Goal: Information Seeking & Learning: Learn about a topic

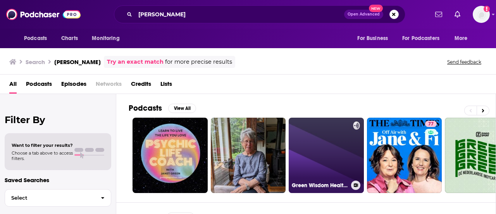
scroll to position [116, 0]
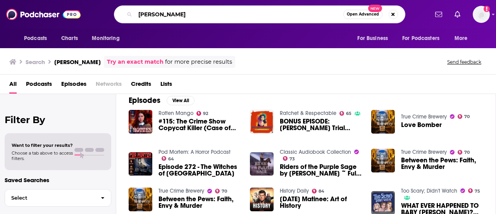
drag, startPoint x: 170, startPoint y: 14, endPoint x: 95, endPoint y: 28, distance: 75.8
click at [95, 28] on div "Podcasts Charts Monitoring [PERSON_NAME] Open Advanced New For Business For Pod…" at bounding box center [248, 14] width 496 height 29
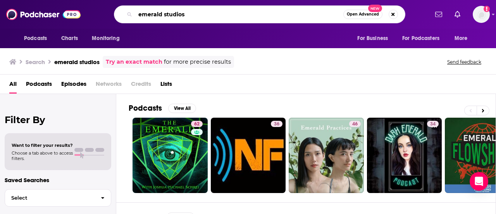
drag, startPoint x: 205, startPoint y: 15, endPoint x: 131, endPoint y: 16, distance: 74.8
click at [131, 16] on div "emerald studios Open Advanced New" at bounding box center [260, 14] width 292 height 18
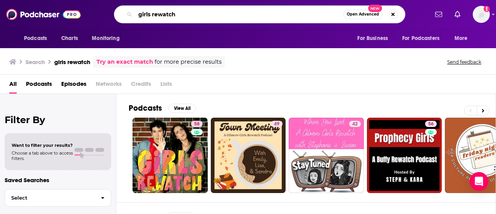
drag, startPoint x: 184, startPoint y: 15, endPoint x: 0, endPoint y: -7, distance: 185.1
click at [0, 0] on html "Podcasts Charts Monitoring girls rewatch Open Advanced New For Business For Pod…" at bounding box center [248, 107] width 496 height 214
type input "k-all"
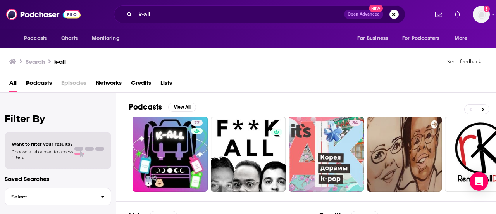
drag, startPoint x: 166, startPoint y: 15, endPoint x: 37, endPoint y: 16, distance: 128.7
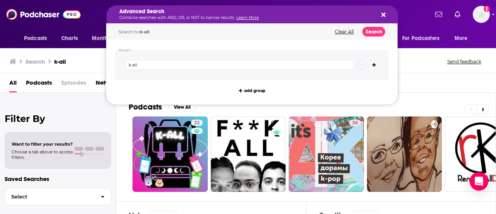
click at [385, 15] on icon "Search podcasts, credits, & more..." at bounding box center [384, 15] width 4 height 6
drag, startPoint x: 157, startPoint y: 16, endPoint x: 109, endPoint y: 19, distance: 47.8
click at [383, 13] on icon "Search podcasts, credits, & more..." at bounding box center [384, 15] width 4 height 6
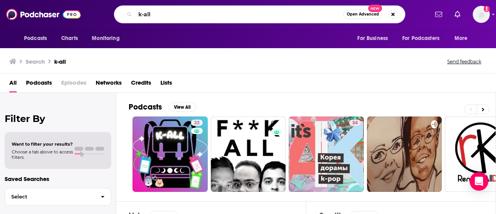
click at [370, 13] on span "Open Advanced" at bounding box center [363, 14] width 32 height 4
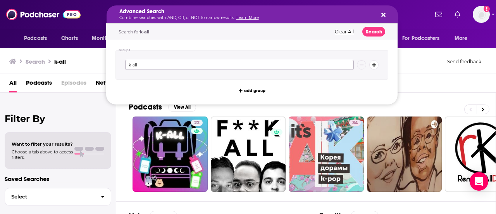
drag, startPoint x: 141, startPoint y: 65, endPoint x: 77, endPoint y: 66, distance: 64.0
click at [77, 66] on div "Podcasts Charts Monitoring Advanced Search Combine searches with AND, OR, or NO…" at bounding box center [248, 107] width 496 height 214
type input "royals of malibu"
click at [382, 14] on icon "Search podcasts, credits, & more..." at bounding box center [384, 15] width 4 height 6
click at [380, 16] on button "Search podcasts, credits, & more..." at bounding box center [382, 14] width 6 height 6
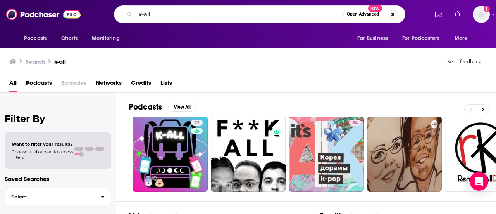
click at [394, 14] on button "Search podcasts, credits, & more..." at bounding box center [393, 14] width 9 height 9
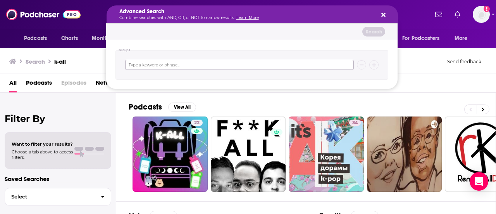
click at [138, 65] on input "Search podcasts, credits, & more..." at bounding box center [239, 65] width 229 height 10
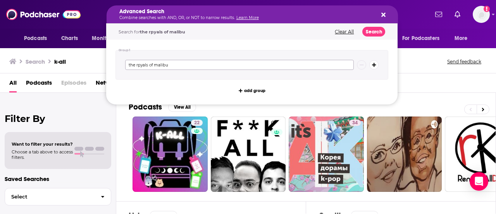
click at [139, 64] on input "the rpyals of malibu" at bounding box center [239, 65] width 229 height 10
type input "the royals of malibu"
click at [349, 61] on input "the royals of malibu" at bounding box center [239, 65] width 229 height 10
click at [378, 33] on button "Search" at bounding box center [374, 32] width 23 height 10
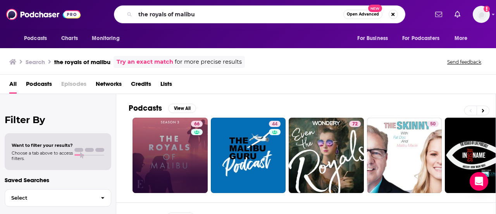
click at [163, 142] on link "66" at bounding box center [170, 154] width 75 height 75
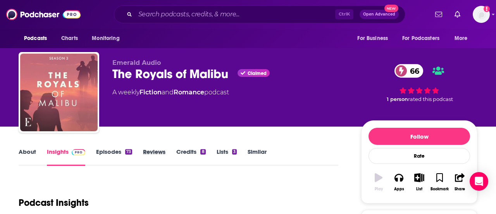
click at [174, 159] on div "Reviews" at bounding box center [159, 157] width 33 height 18
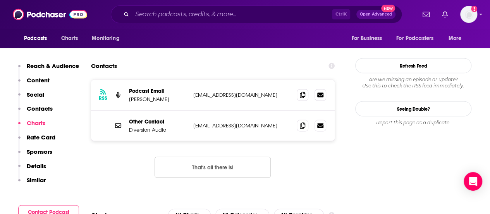
scroll to position [814, 0]
